Goal: Transaction & Acquisition: Purchase product/service

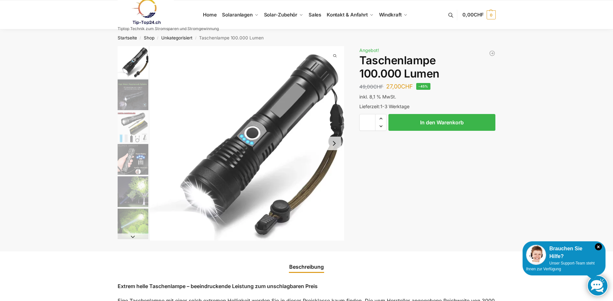
click at [334, 145] on button "Next slide" at bounding box center [334, 144] width 14 height 14
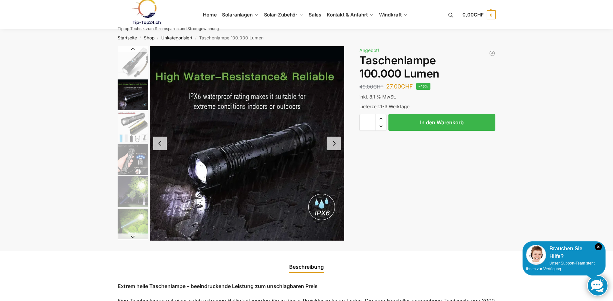
click at [334, 145] on button "Next slide" at bounding box center [334, 144] width 14 height 14
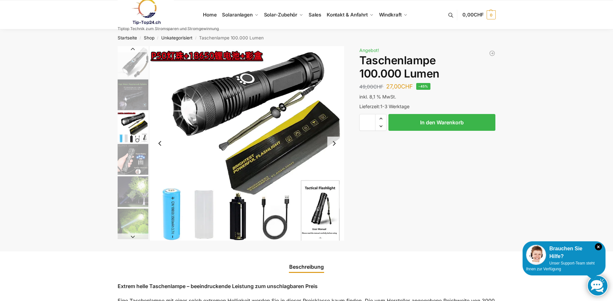
click at [334, 145] on button "Next slide" at bounding box center [334, 144] width 14 height 14
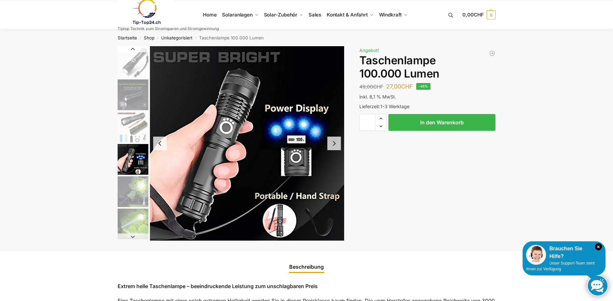
click at [334, 145] on button "Next slide" at bounding box center [334, 144] width 14 height 14
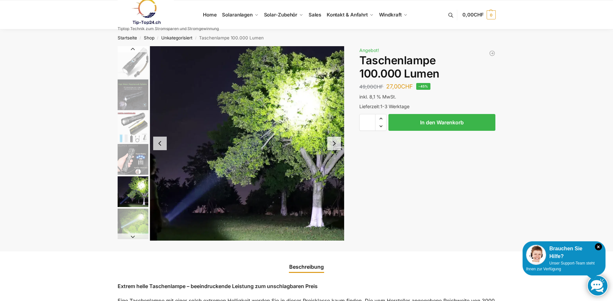
click at [334, 145] on button "Next slide" at bounding box center [334, 144] width 14 height 14
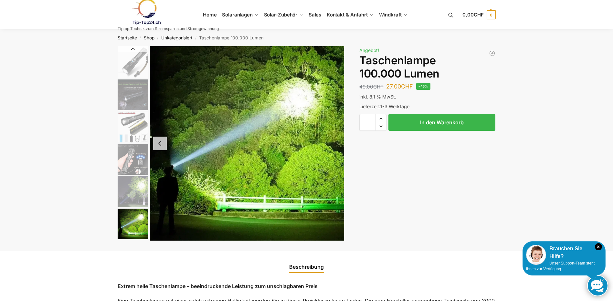
click at [334, 145] on img "6 / 6" at bounding box center [247, 143] width 194 height 194
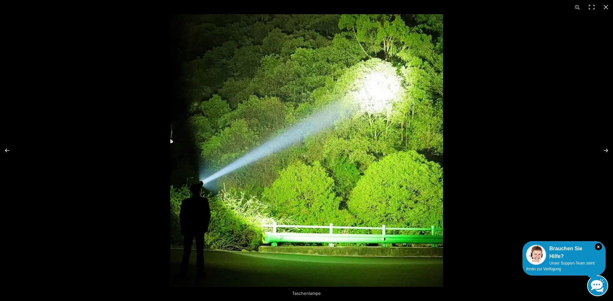
click at [606, 7] on button "Close (Esc)" at bounding box center [606, 7] width 14 height 14
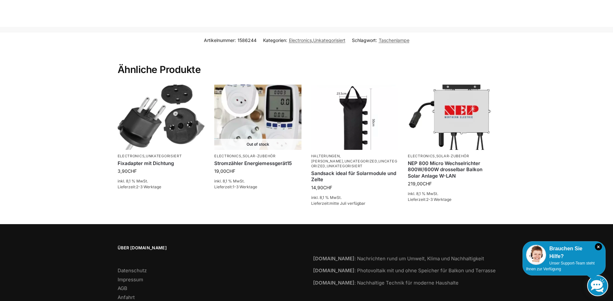
scroll to position [444, 0]
